Goal: Navigation & Orientation: Find specific page/section

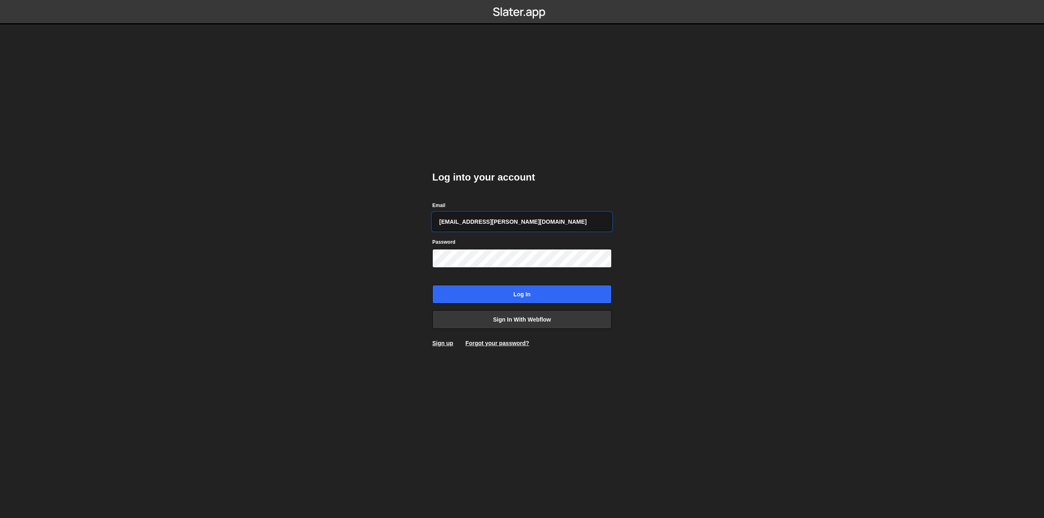
click at [484, 223] on input "amelie.guider+1@gmail.com" at bounding box center [521, 221] width 179 height 19
type input "[EMAIL_ADDRESS][DOMAIN_NAME]"
click at [504, 295] on input "Log in" at bounding box center [521, 294] width 179 height 19
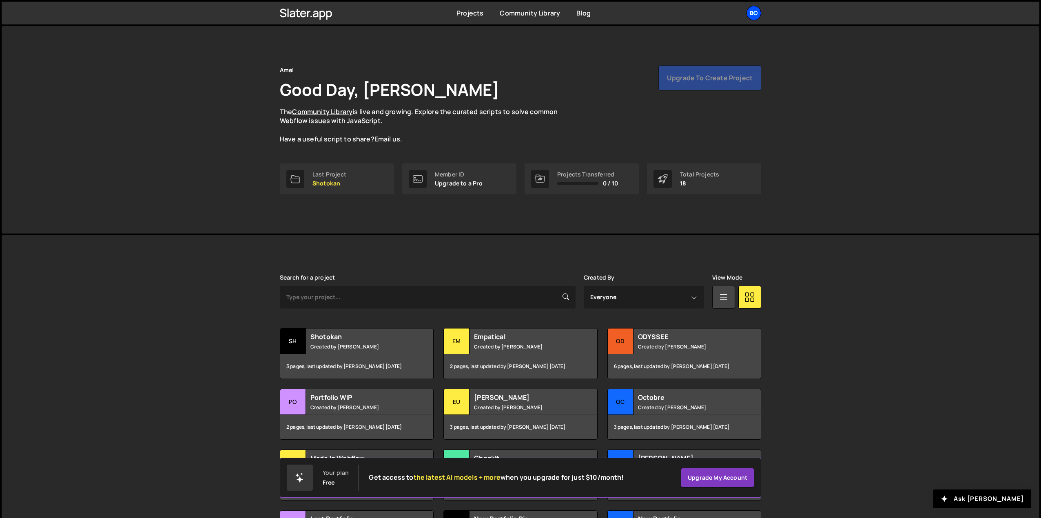
click at [752, 14] on div "Bo" at bounding box center [753, 13] width 15 height 15
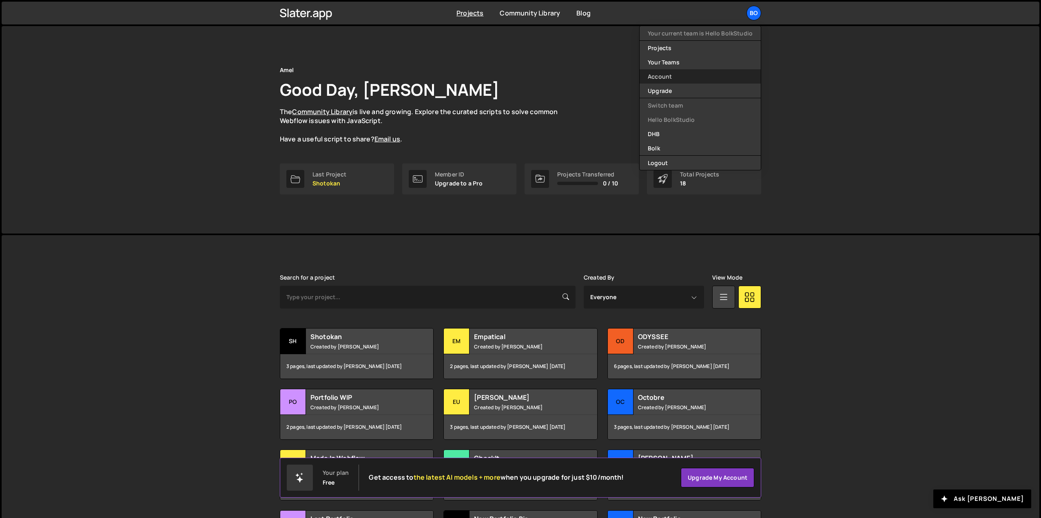
click at [660, 80] on link "Account" at bounding box center [699, 76] width 121 height 14
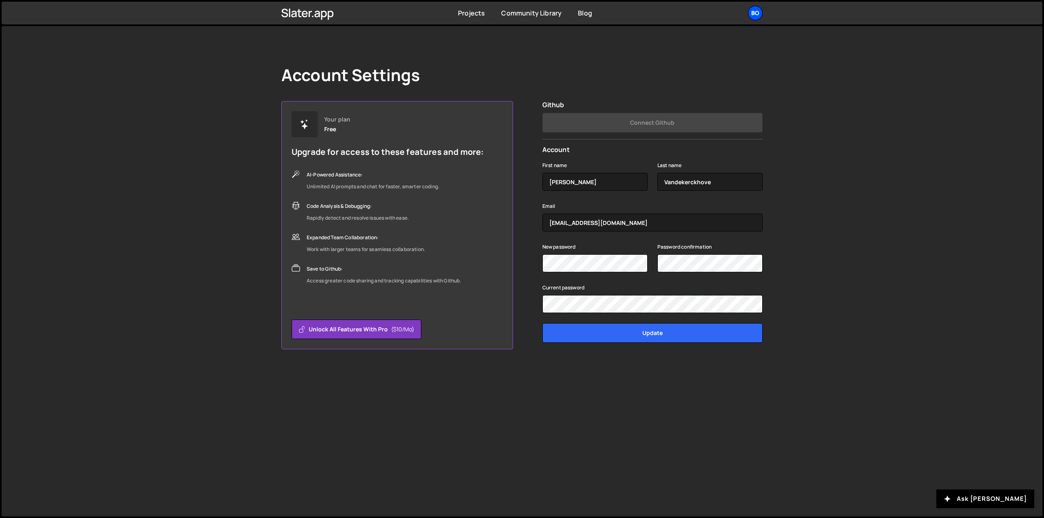
click at [758, 13] on div "Bo" at bounding box center [755, 13] width 15 height 15
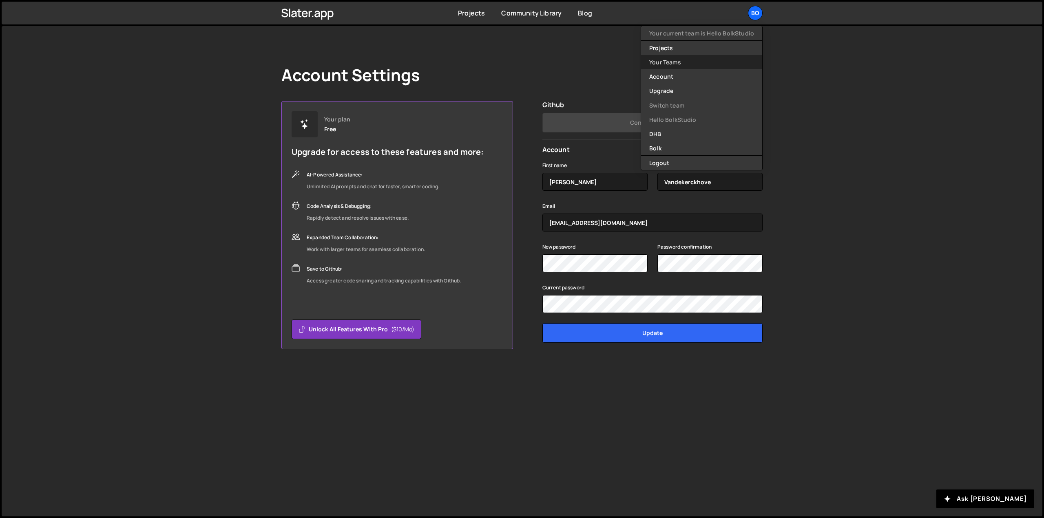
click at [674, 61] on link "Your Teams" at bounding box center [701, 62] width 121 height 14
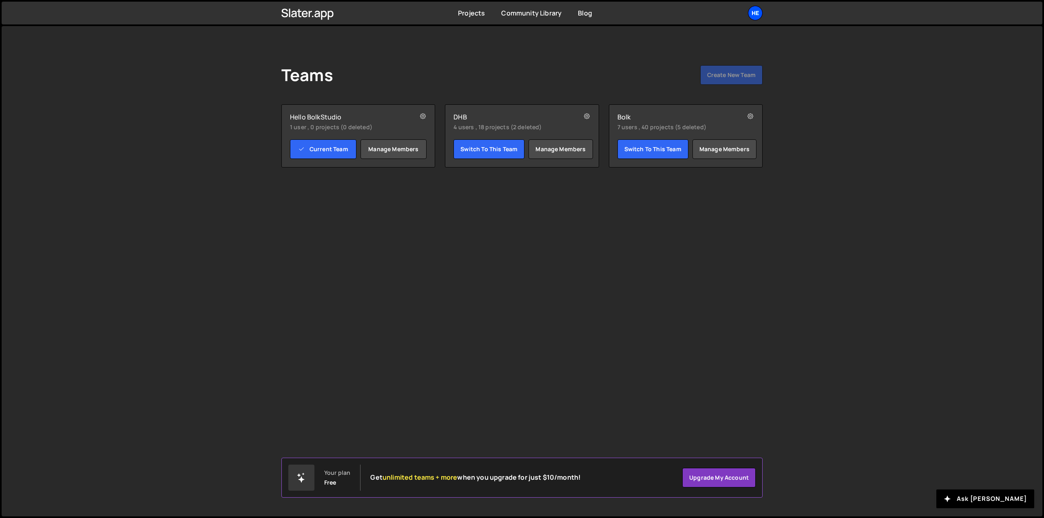
click at [750, 15] on div "He" at bounding box center [755, 13] width 15 height 15
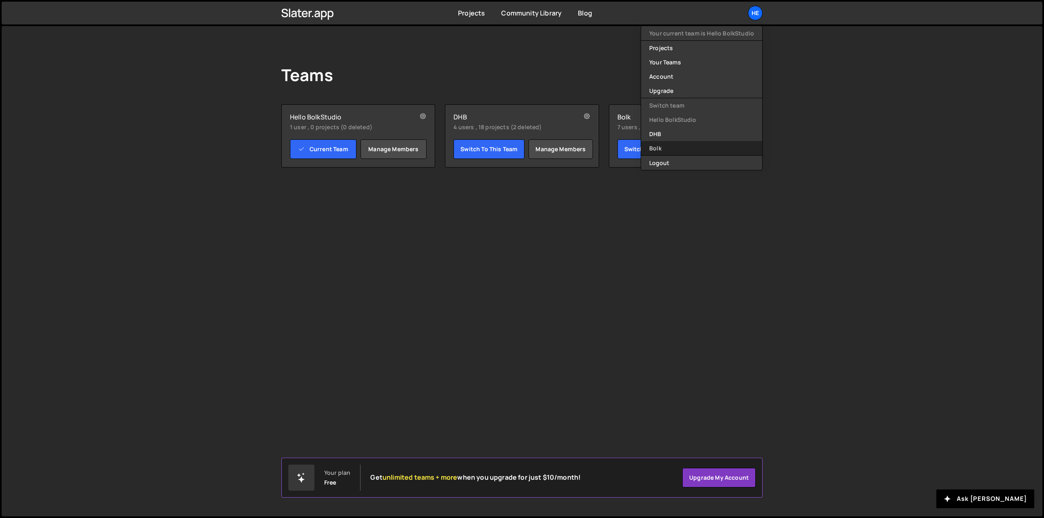
click at [661, 146] on link "Bolk" at bounding box center [701, 148] width 121 height 14
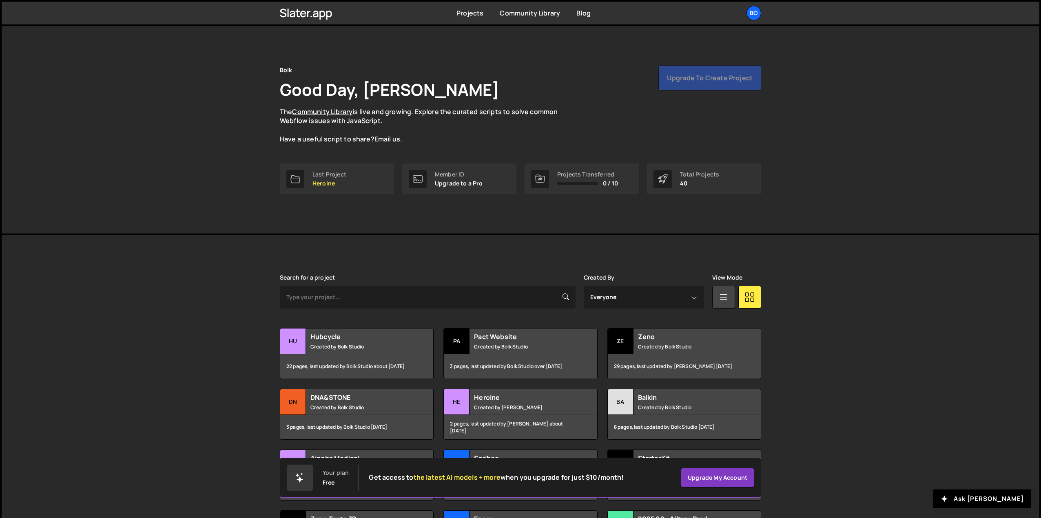
click at [695, 79] on div "Upgrade to create project" at bounding box center [709, 77] width 103 height 25
click at [761, 13] on div "Projects [GEOGRAPHIC_DATA] Blog Bo Your current team is Bolk Projects Your Team…" at bounding box center [521, 13] width 506 height 23
click at [754, 11] on div "Bo" at bounding box center [753, 13] width 15 height 15
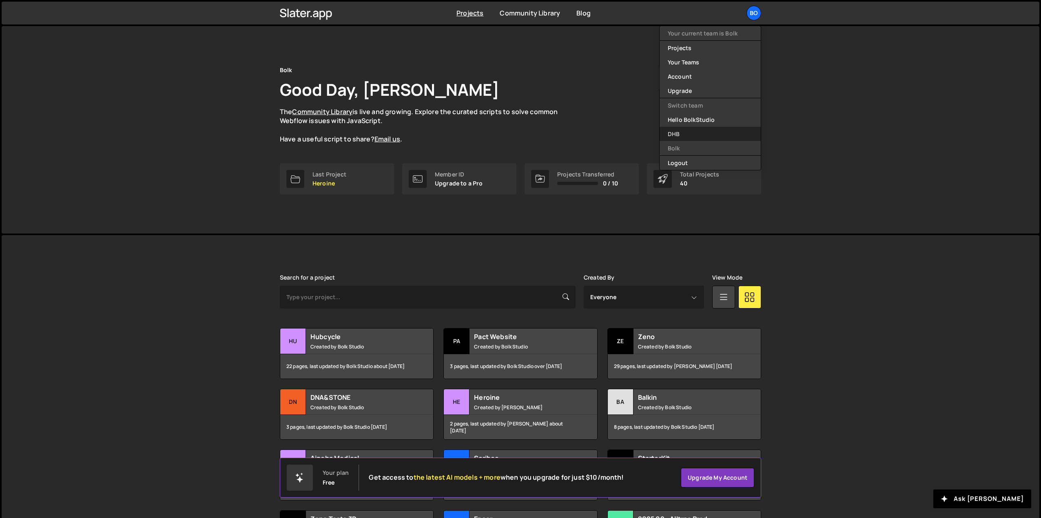
click at [683, 132] on link "DHB" at bounding box center [709, 134] width 101 height 14
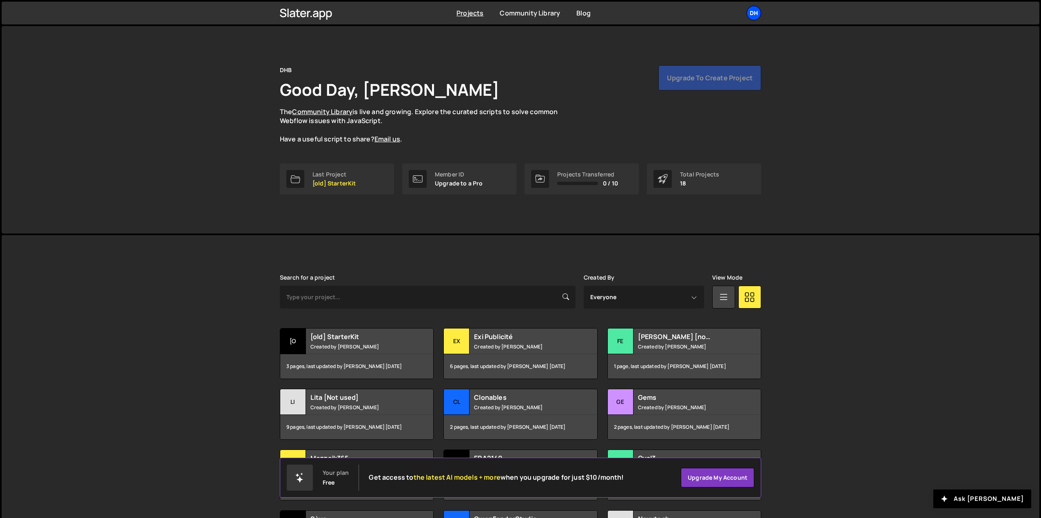
click at [748, 11] on div "DH" at bounding box center [753, 13] width 15 height 15
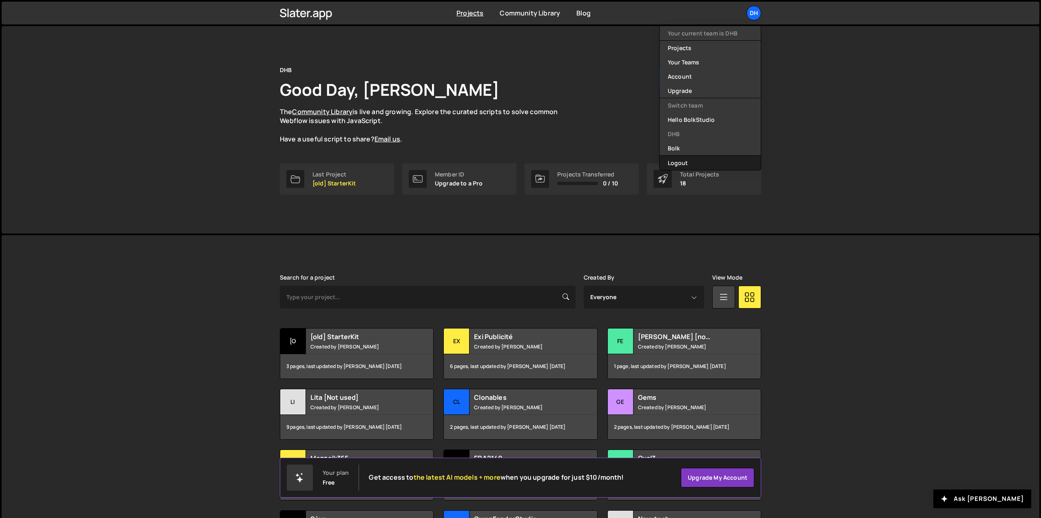
click at [688, 158] on button "Logout" at bounding box center [709, 163] width 101 height 14
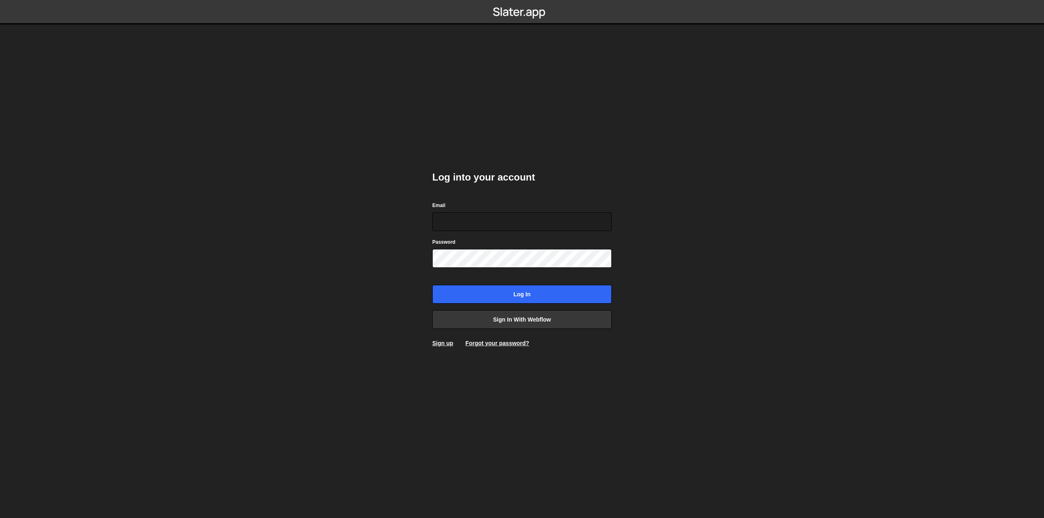
type input "[EMAIL_ADDRESS][DOMAIN_NAME]"
click at [525, 294] on input "Log in" at bounding box center [521, 294] width 179 height 19
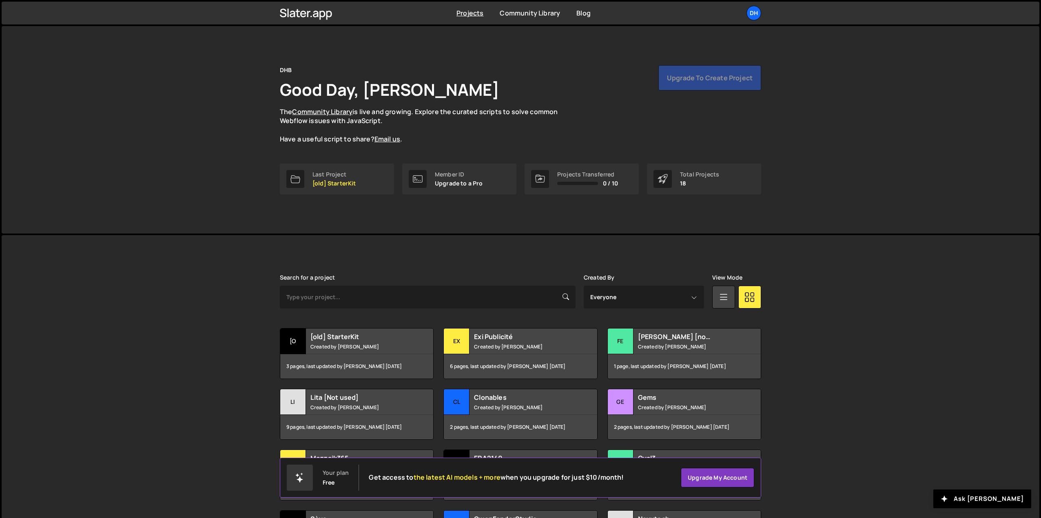
click at [450, 177] on div "Member ID" at bounding box center [459, 174] width 48 height 7
click at [713, 476] on link "Upgrade my account" at bounding box center [717, 478] width 73 height 20
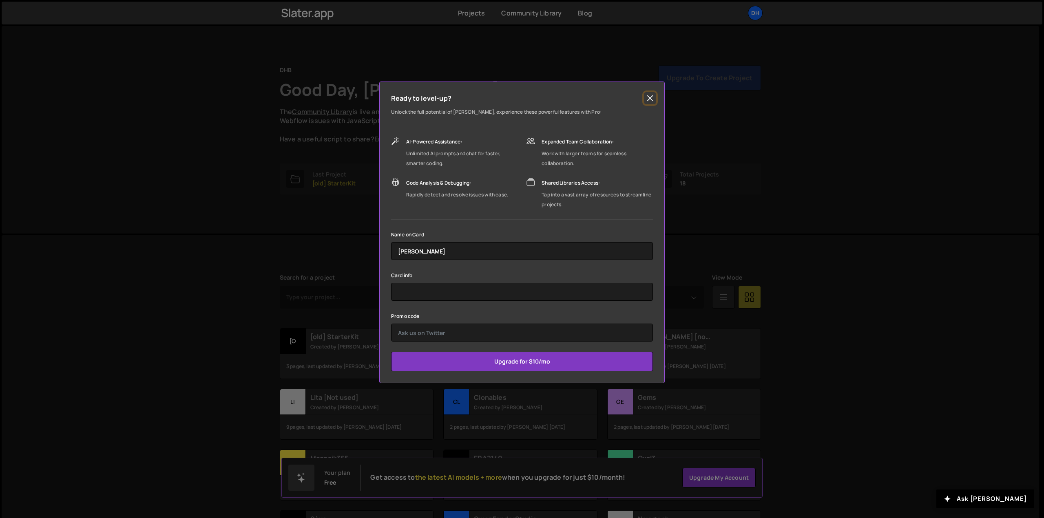
click at [651, 100] on button "Close" at bounding box center [650, 98] width 12 height 12
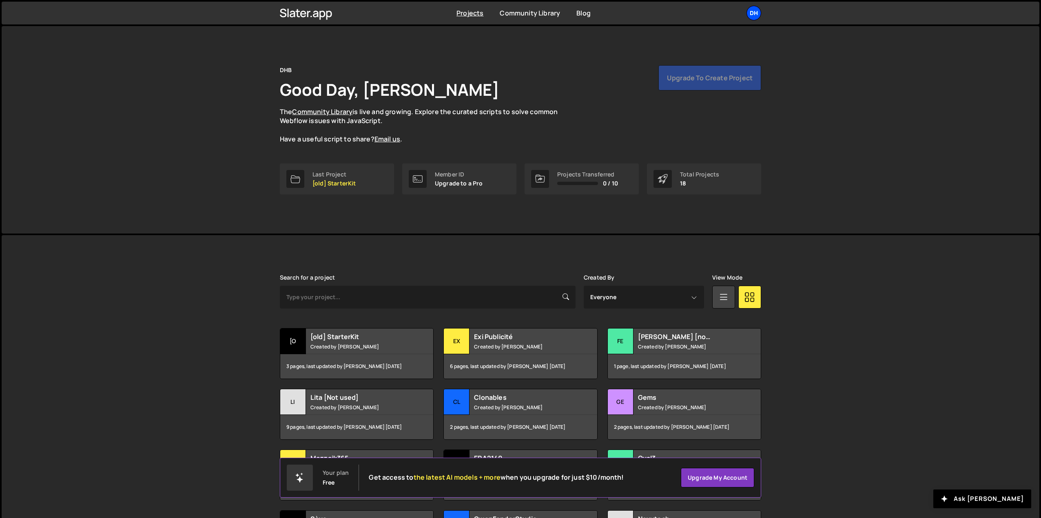
click at [750, 15] on div "DH" at bounding box center [753, 13] width 15 height 15
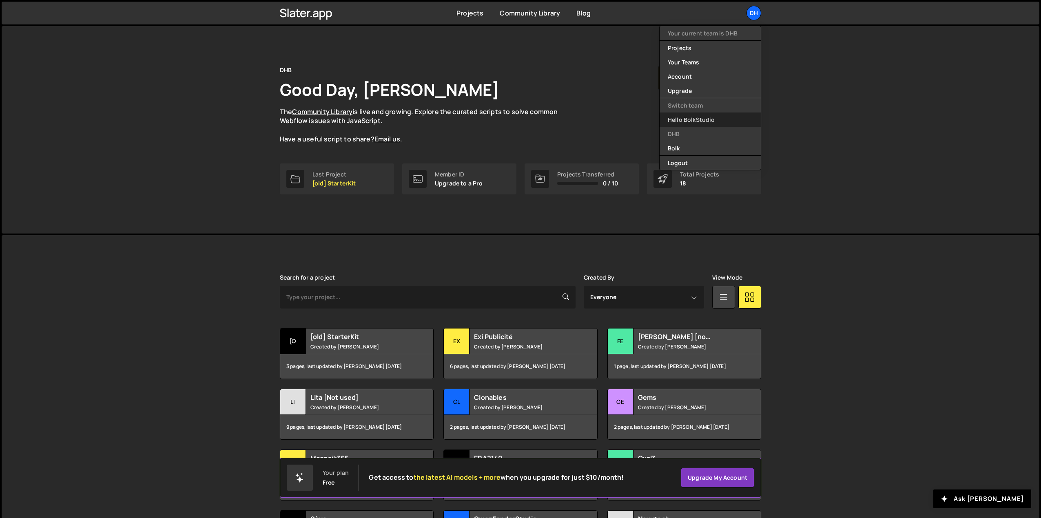
click at [702, 120] on link "Hello BolkStudio" at bounding box center [709, 120] width 101 height 14
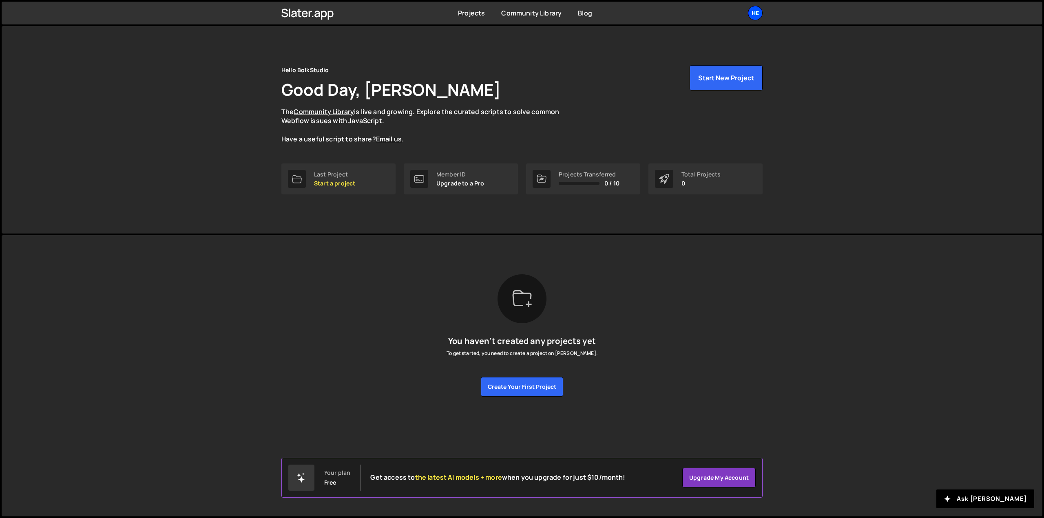
click at [760, 15] on div "He" at bounding box center [755, 13] width 15 height 15
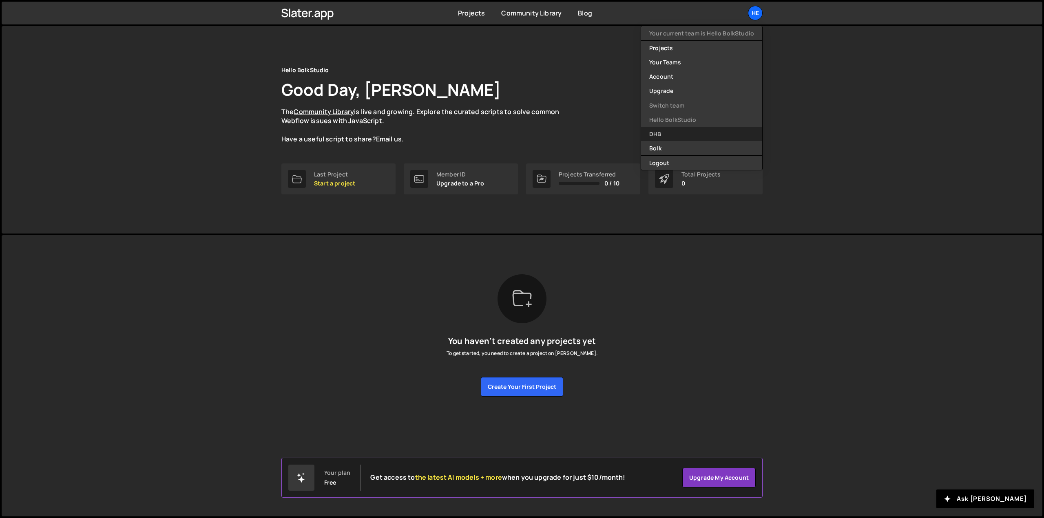
click at [672, 135] on link "DHB" at bounding box center [701, 134] width 121 height 14
